Goal: Information Seeking & Learning: Learn about a topic

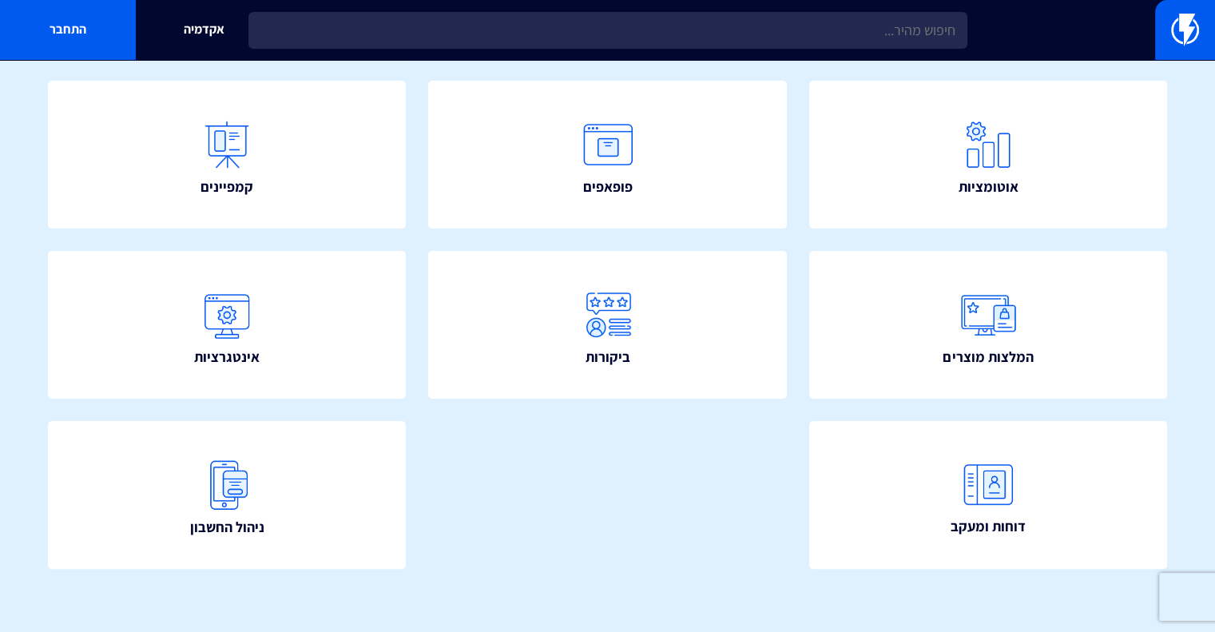
scroll to position [335, 0]
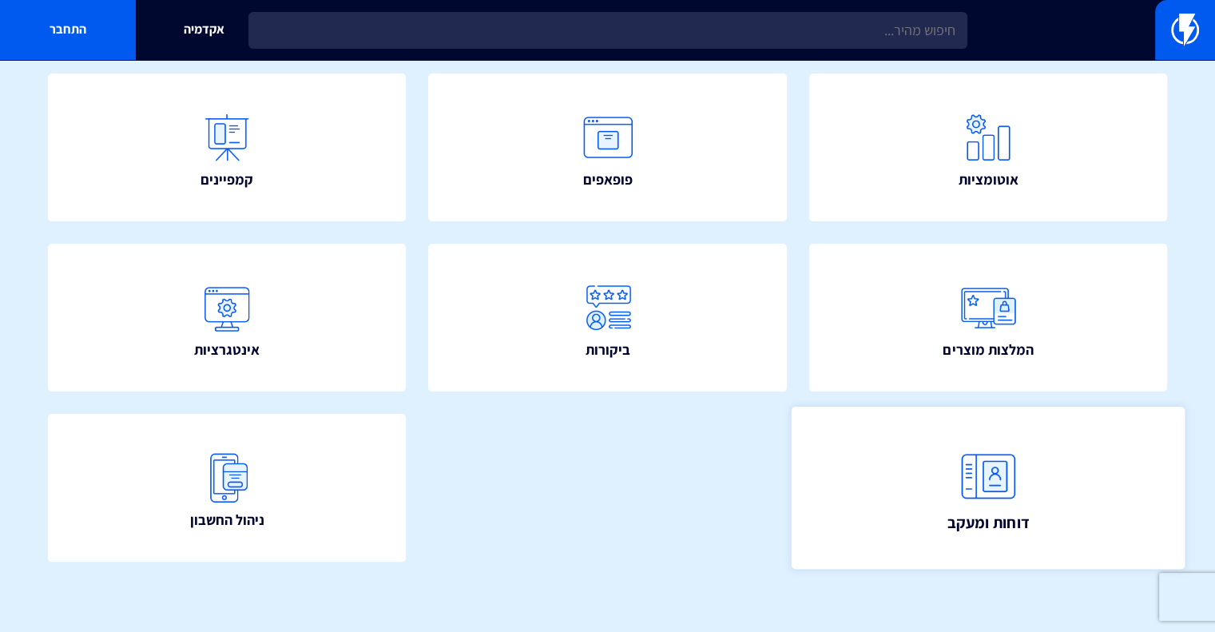
click at [1001, 472] on img at bounding box center [988, 476] width 70 height 70
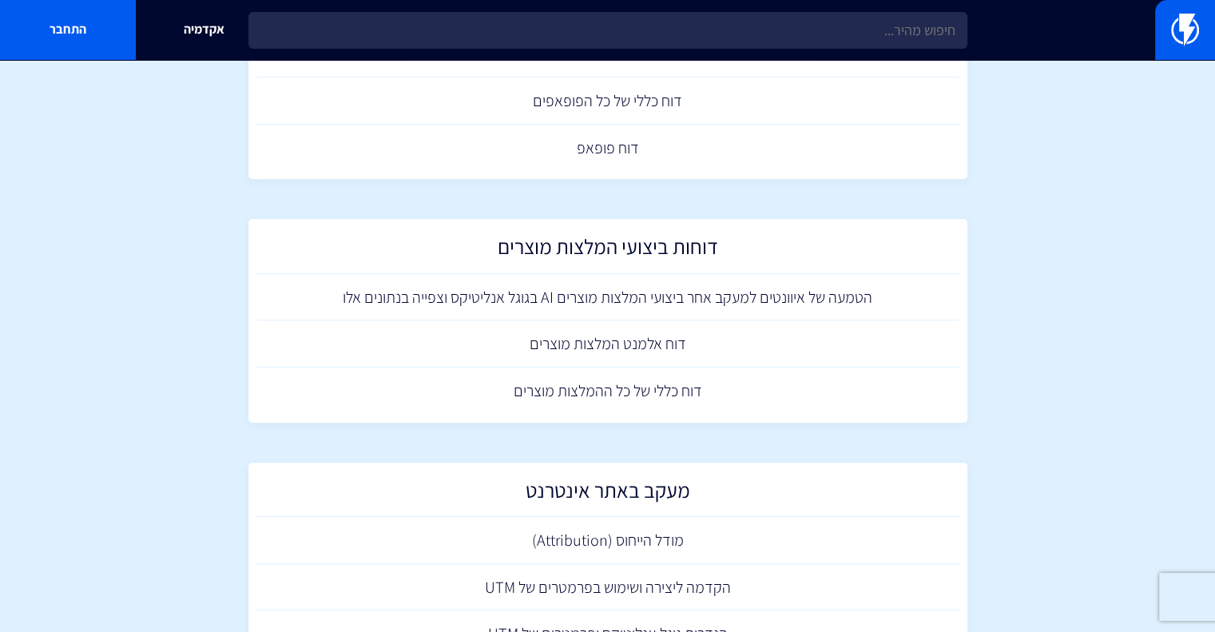
scroll to position [1068, 0]
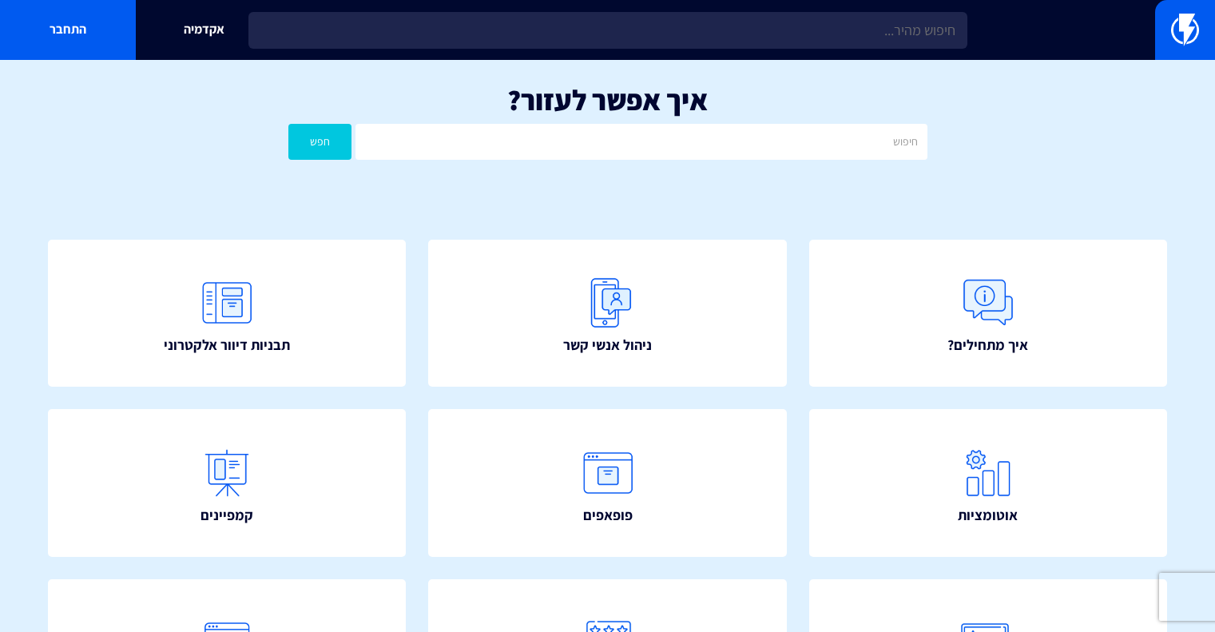
click at [760, 132] on input "text" at bounding box center [640, 142] width 571 height 36
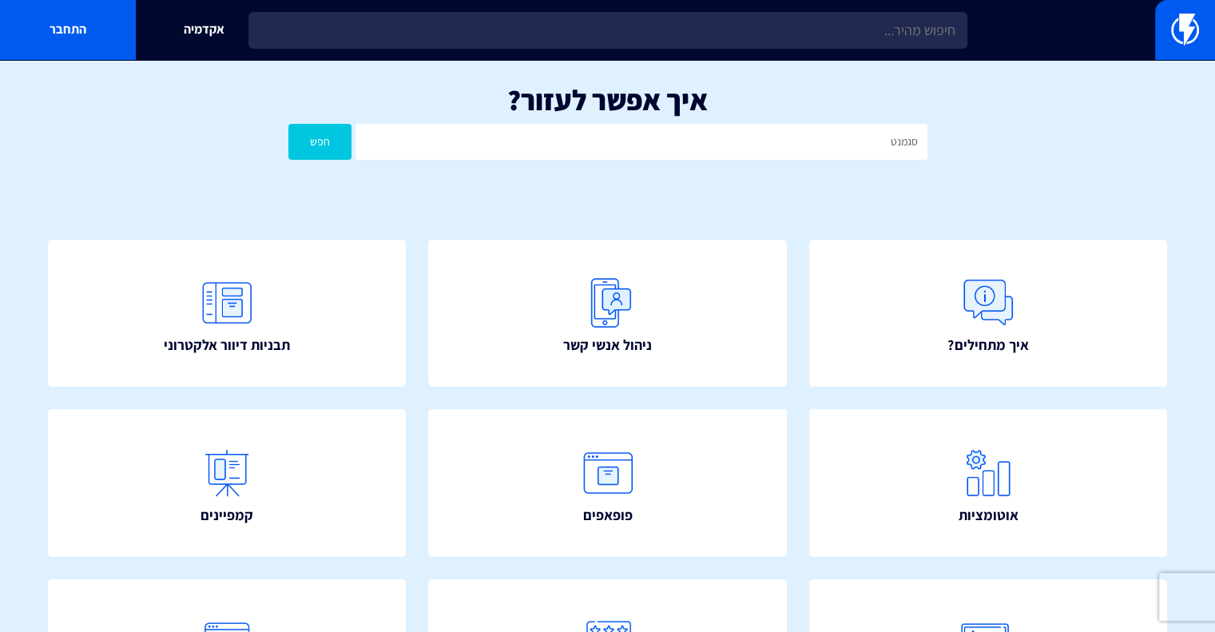
type input "סגמנט"
click at [299, 137] on button "חפש" at bounding box center [320, 142] width 64 height 36
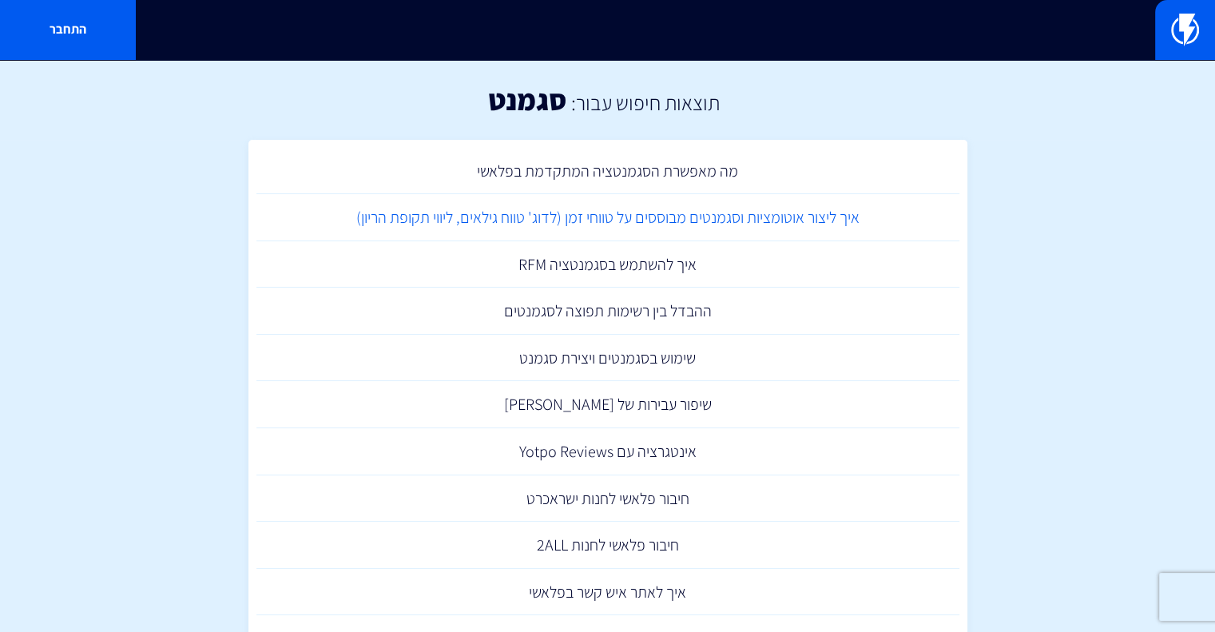
click at [830, 213] on link "איך ליצור אוטומציות וסגמנטים מבוססים על טווחי זמן (לדוג' טווח גילאים, ליווי תקו…" at bounding box center [607, 217] width 703 height 47
